Goal: Task Accomplishment & Management: Use online tool/utility

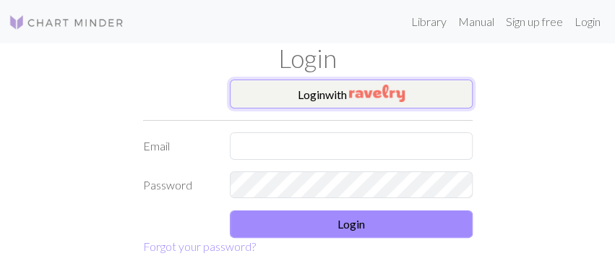
click at [390, 98] on img "button" at bounding box center [377, 93] width 56 height 17
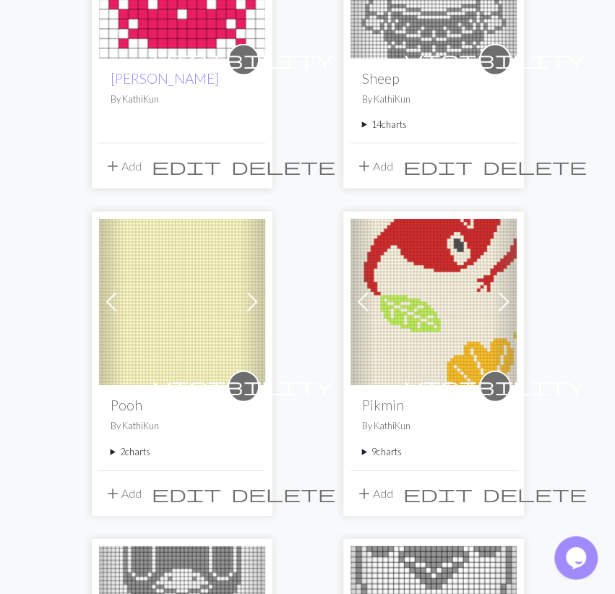
scroll to position [1052, 0]
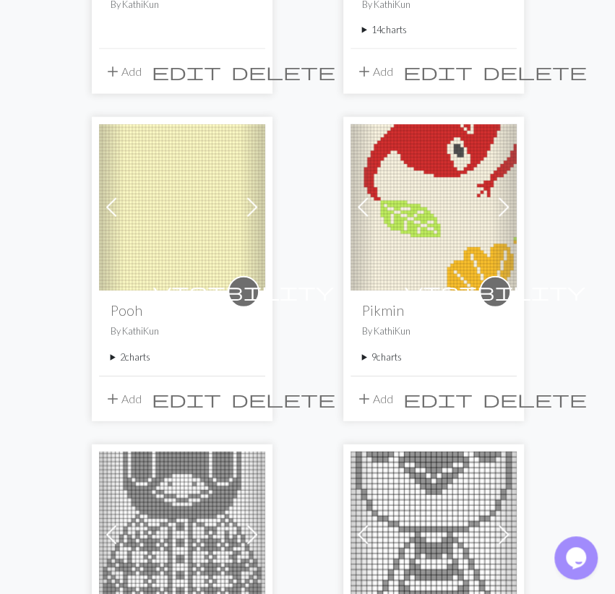
click at [397, 357] on summary "9 charts" at bounding box center [433, 358] width 143 height 14
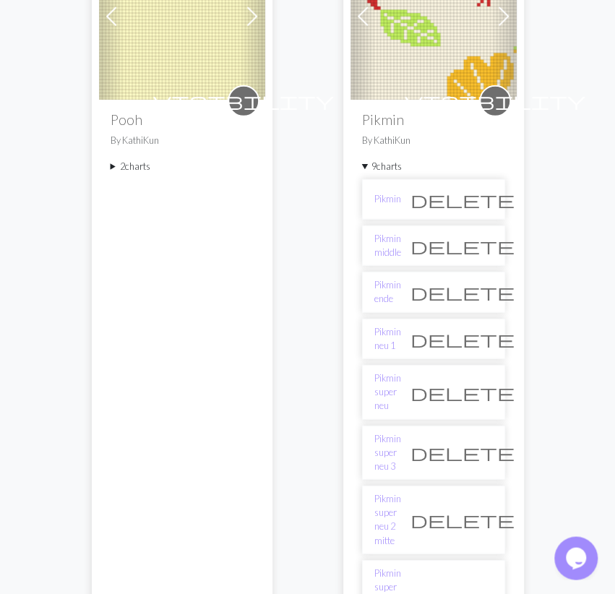
scroll to position [1353, 0]
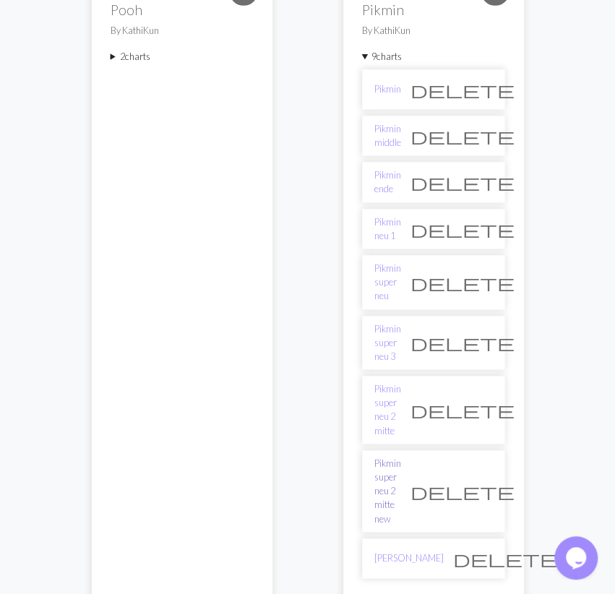
click at [401, 457] on link "Pikmin super neu 2 mitte new" at bounding box center [387, 491] width 27 height 69
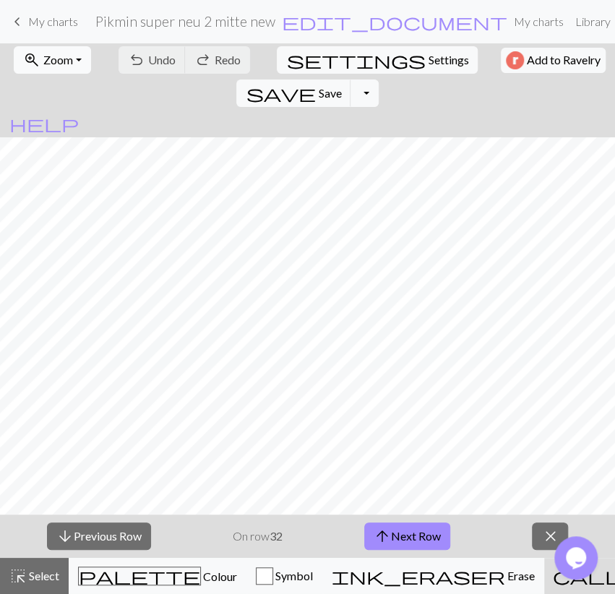
click at [77, 67] on button "zoom_in Zoom Zoom" at bounding box center [52, 59] width 77 height 27
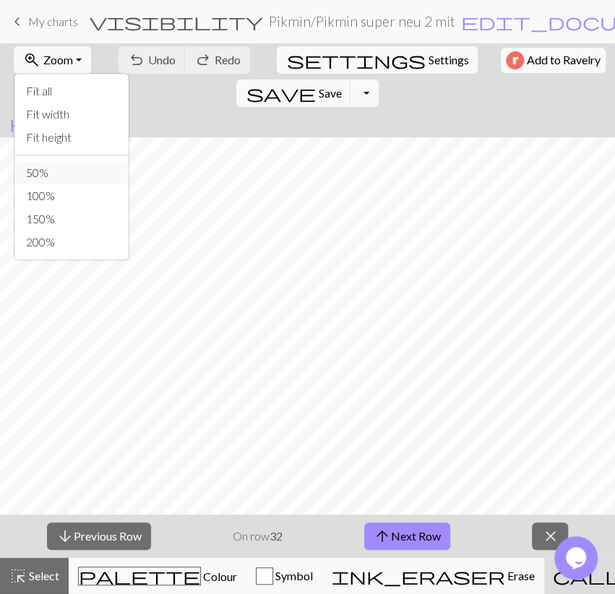
click at [51, 168] on button "50%" at bounding box center [71, 172] width 114 height 23
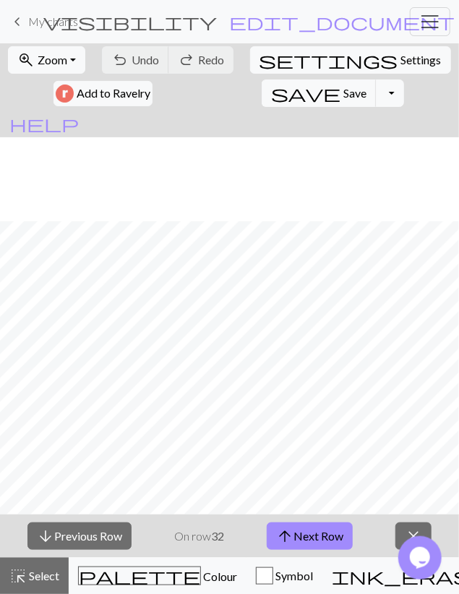
scroll to position [1248, 0]
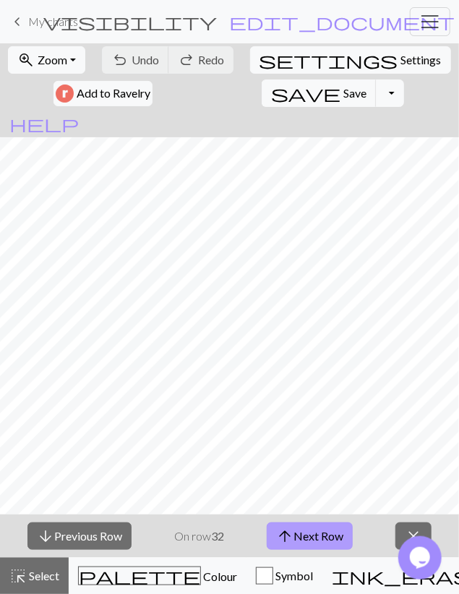
click at [281, 535] on span "arrow_upward" at bounding box center [284, 536] width 17 height 20
click at [262, 90] on button "save Save Save" at bounding box center [319, 93] width 115 height 27
click at [299, 528] on button "arrow_upward Next Row" at bounding box center [310, 536] width 86 height 27
click at [319, 530] on button "arrow_upward Next Row" at bounding box center [310, 536] width 86 height 27
click at [271, 95] on span "save" at bounding box center [305, 93] width 69 height 20
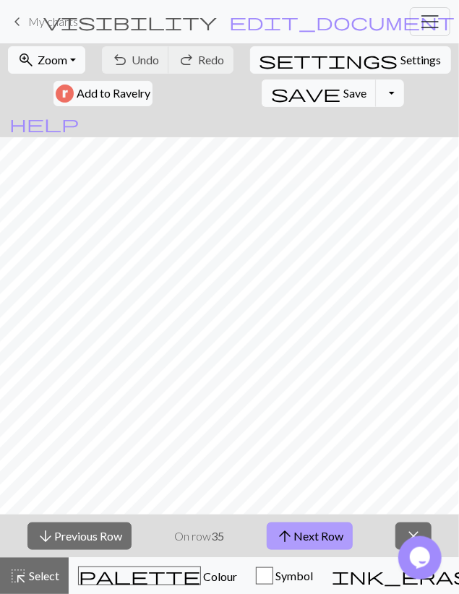
click at [340, 540] on button "arrow_upward Next Row" at bounding box center [310, 536] width 86 height 27
click at [319, 535] on button "arrow_upward Next Row" at bounding box center [310, 536] width 86 height 27
click at [343, 95] on span "Save" at bounding box center [354, 93] width 23 height 14
click at [314, 533] on button "arrow_upward Next Row" at bounding box center [310, 536] width 86 height 27
click at [320, 531] on button "arrow_upward Next Row" at bounding box center [310, 536] width 86 height 27
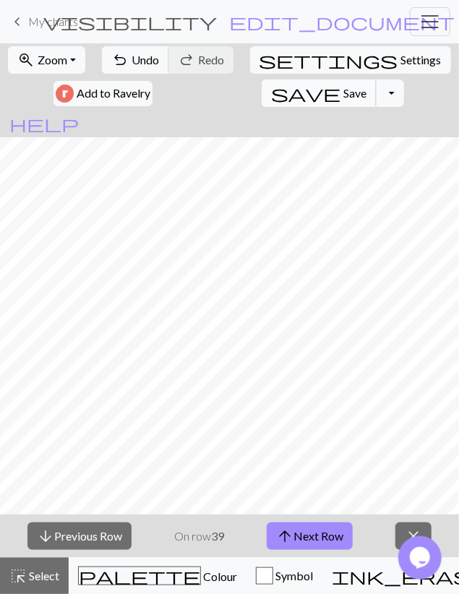
click at [343, 93] on span "Save" at bounding box center [354, 93] width 23 height 14
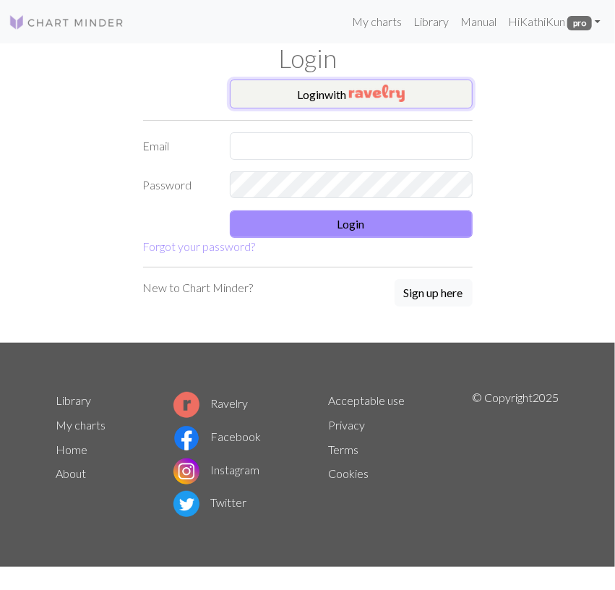
click at [407, 104] on button "Login with" at bounding box center [351, 94] width 243 height 29
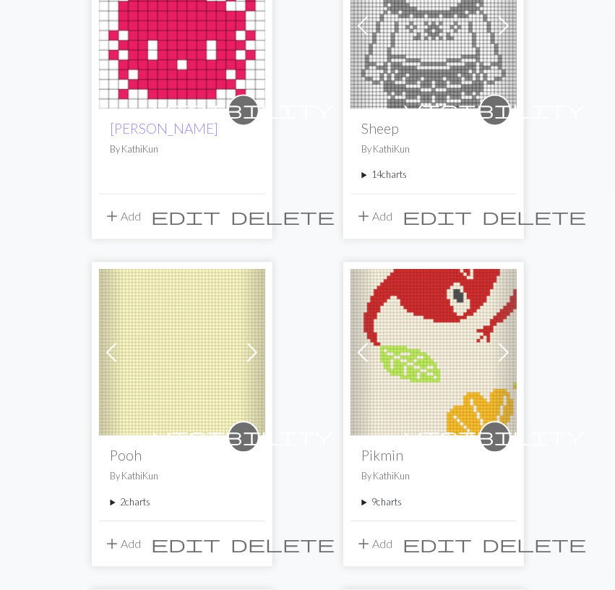
scroll to position [1052, 0]
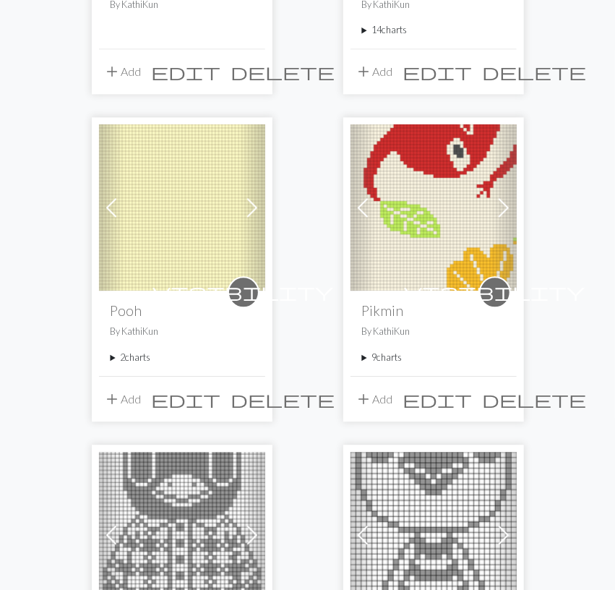
click at [379, 357] on summary "9 charts" at bounding box center [433, 358] width 143 height 14
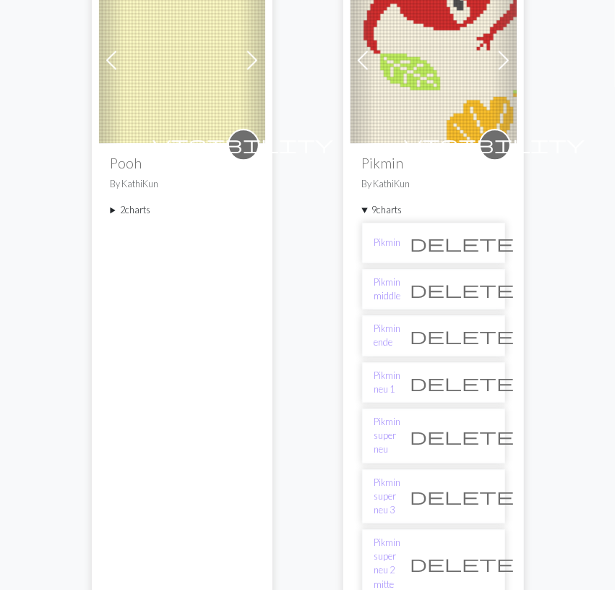
scroll to position [1353, 0]
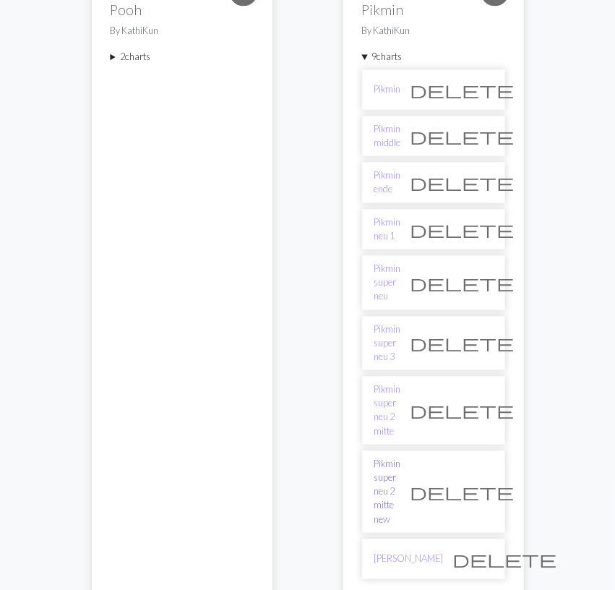
click at [394, 457] on link "Pikmin super neu 2 mitte new" at bounding box center [387, 491] width 27 height 69
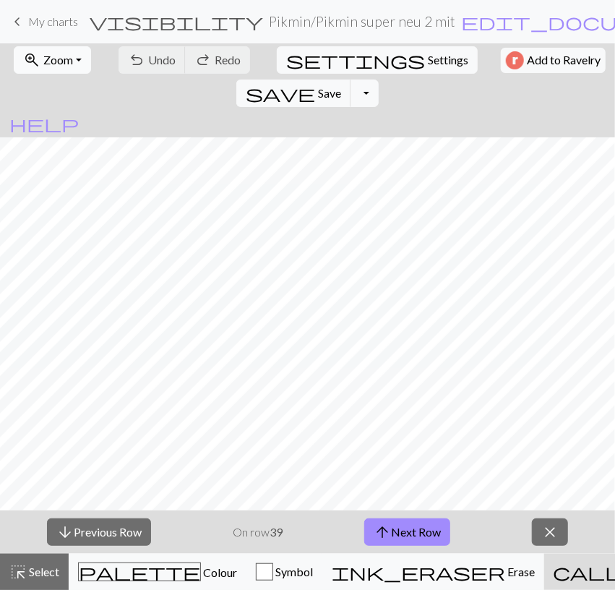
click at [75, 63] on button "zoom_in Zoom Zoom" at bounding box center [52, 59] width 77 height 27
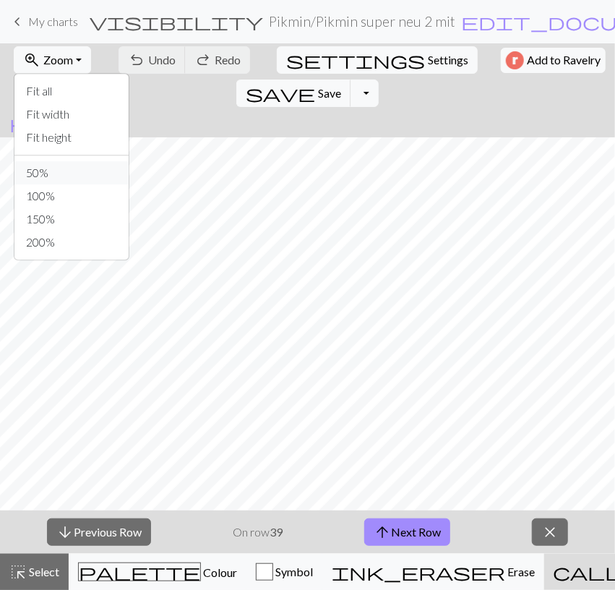
click at [56, 174] on button "50%" at bounding box center [71, 172] width 114 height 23
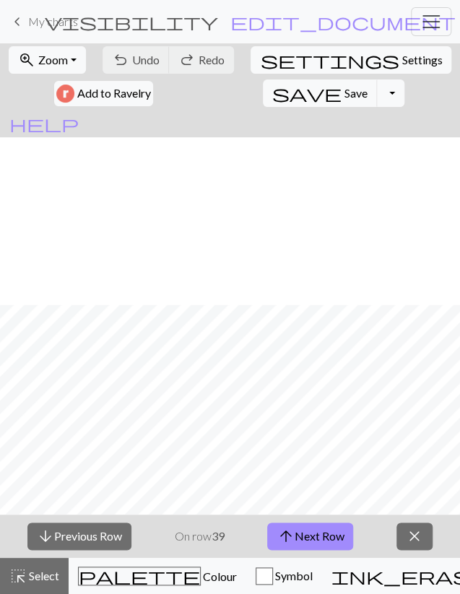
scroll to position [1258, 0]
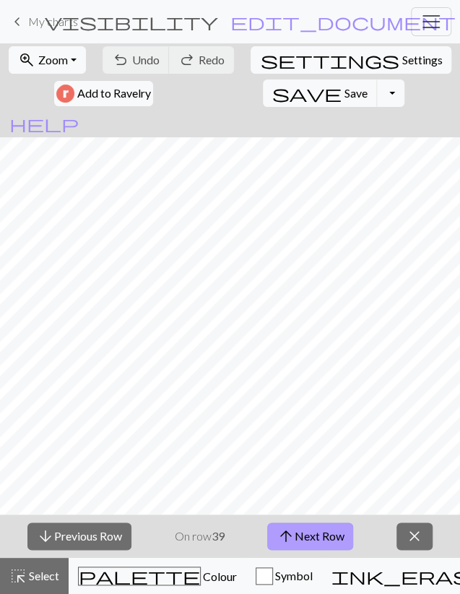
click at [352, 535] on button "arrow_upward Next Row" at bounding box center [310, 536] width 86 height 27
click at [345, 88] on span "Save" at bounding box center [356, 93] width 23 height 14
click at [309, 541] on button "arrow_upward Next Row" at bounding box center [310, 536] width 86 height 27
click at [323, 536] on button "arrow_upward Next Row" at bounding box center [310, 536] width 86 height 27
click at [345, 95] on span "Save" at bounding box center [356, 93] width 23 height 14
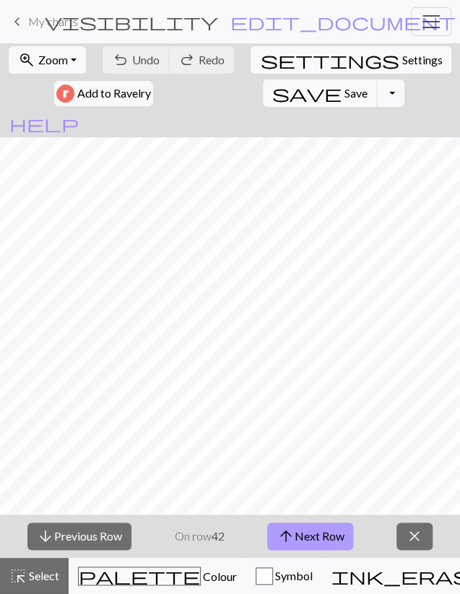
click at [331, 531] on button "arrow_upward Next Row" at bounding box center [310, 536] width 86 height 27
click at [306, 534] on button "arrow_upward Next Row" at bounding box center [310, 536] width 86 height 27
click at [345, 87] on span "Save" at bounding box center [356, 93] width 23 height 14
click at [299, 536] on button "arrow_upward Next Row" at bounding box center [310, 536] width 86 height 27
click at [273, 94] on span "save" at bounding box center [307, 93] width 69 height 20
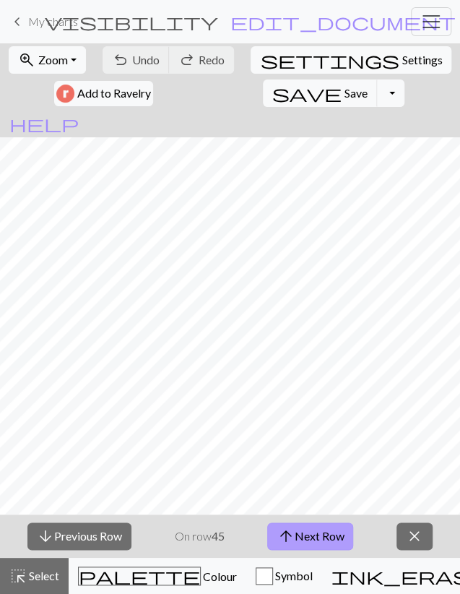
click at [320, 539] on button "arrow_upward Next Row" at bounding box center [310, 536] width 86 height 27
click at [345, 99] on span "Save" at bounding box center [356, 93] width 23 height 14
